Goal: Navigation & Orientation: Find specific page/section

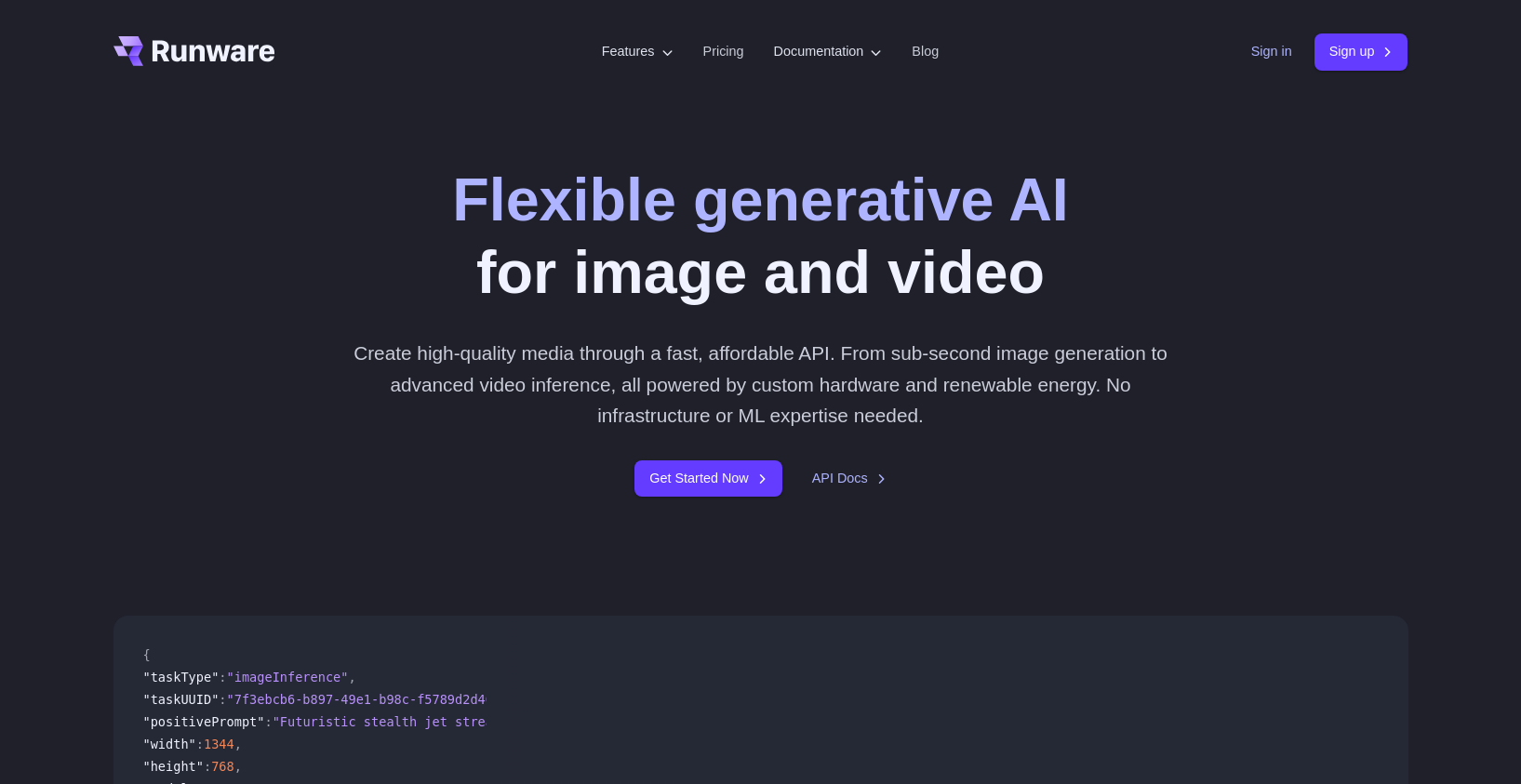
click at [1262, 60] on link "Sign in" at bounding box center [1271, 51] width 41 height 21
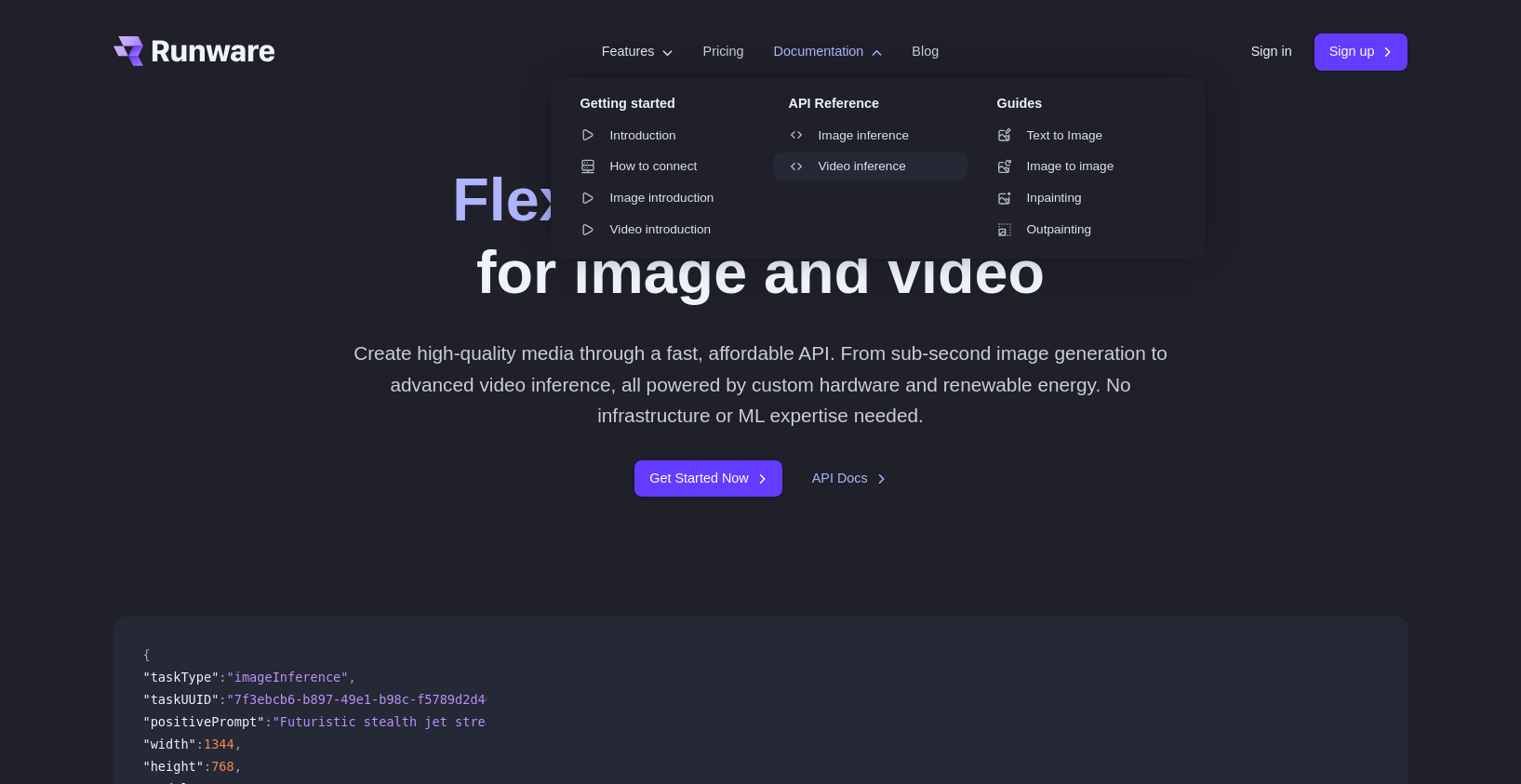
click at [847, 167] on link "Video inference" at bounding box center [870, 166] width 193 height 28
